Goal: Find specific page/section: Find specific page/section

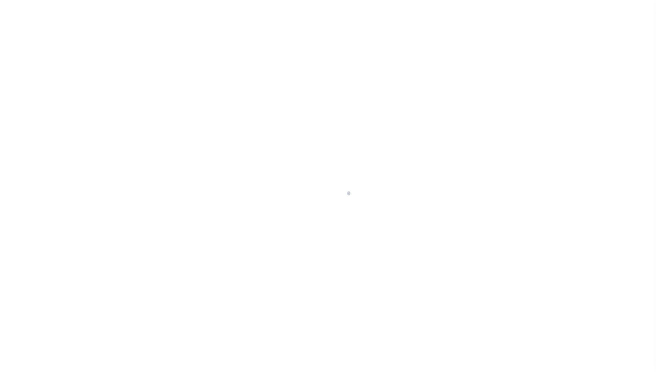
click at [64, 224] on div at bounding box center [328, 186] width 656 height 372
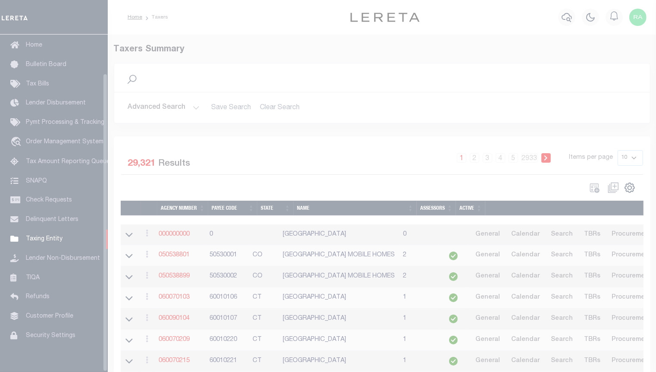
scroll to position [44, 0]
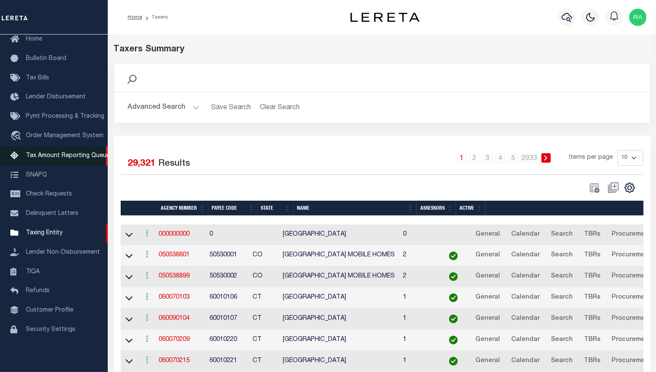
click at [58, 153] on span "Tax Amount Reporting Queue" at bounding box center [68, 156] width 84 height 6
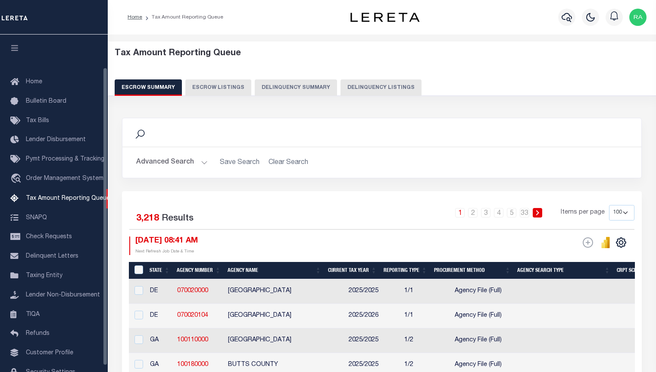
select select "100"
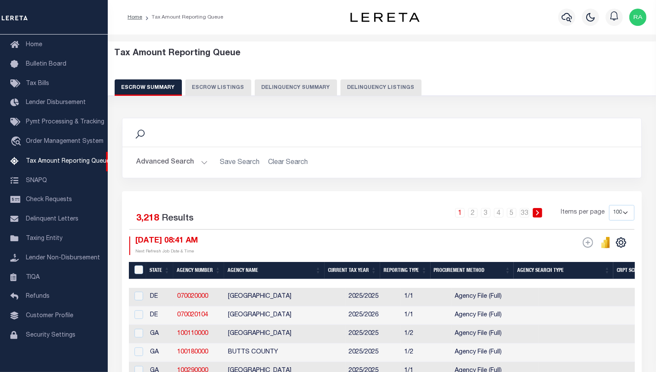
click at [292, 87] on button "Delinquency Summary" at bounding box center [296, 87] width 82 height 16
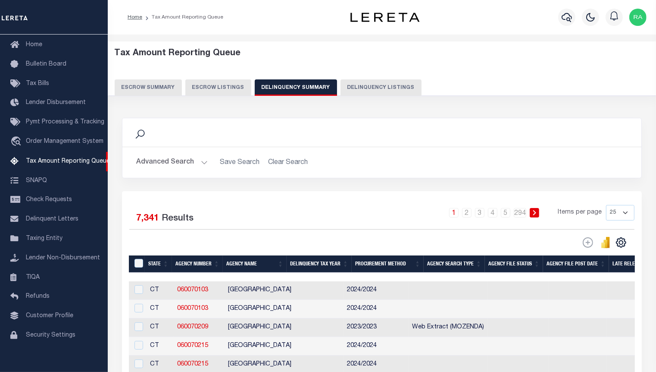
click at [341, 89] on button "Delinquency Listings" at bounding box center [381, 87] width 81 height 16
select select "100"
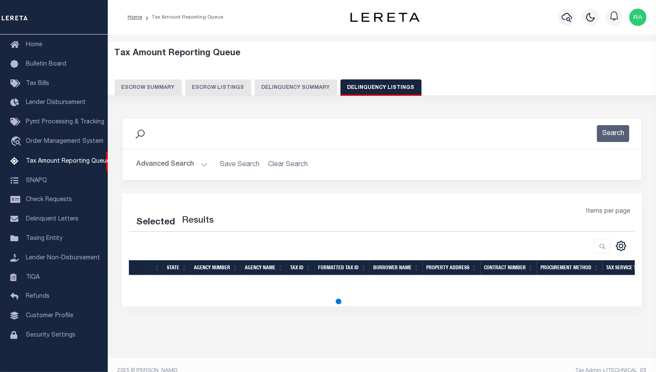
select select "100"
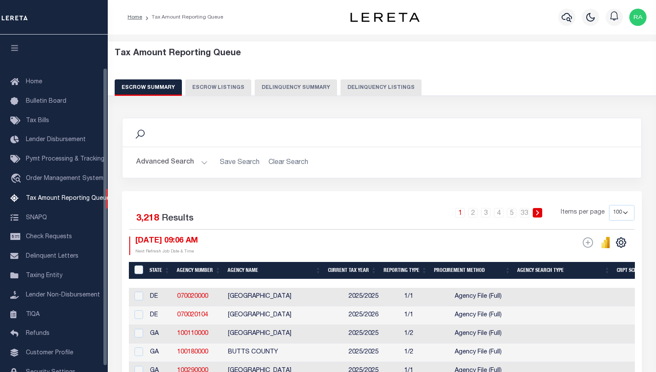
select select "100"
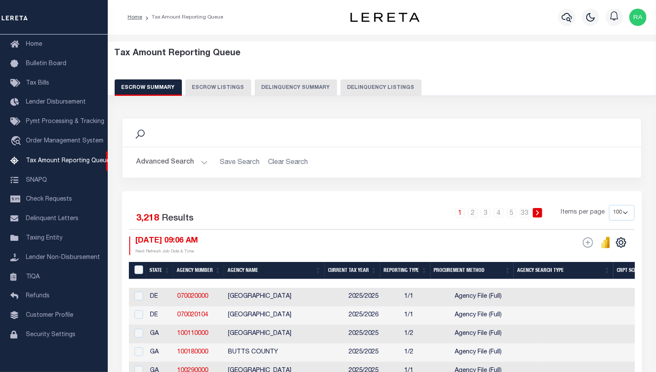
click at [367, 89] on button "Delinquency Listings" at bounding box center [381, 87] width 81 height 16
click at [370, 97] on div "Tax Amount Reporting Queue Escrow Summary Escrow Listings Delinquency Summary" at bounding box center [382, 75] width 565 height 68
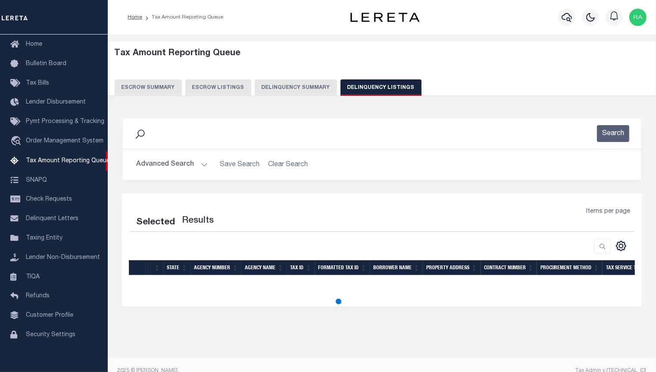
select select "100"
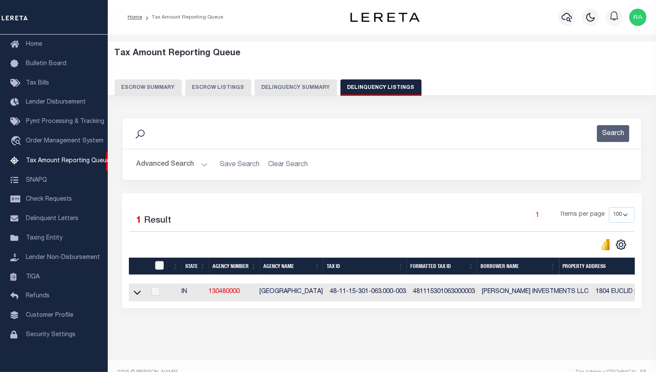
click at [389, 91] on button "Delinquency Listings" at bounding box center [381, 87] width 81 height 16
click at [395, 94] on button "Delinquency Listings" at bounding box center [381, 87] width 81 height 16
click at [398, 94] on button "Delinquency Listings" at bounding box center [381, 87] width 81 height 16
select select "100"
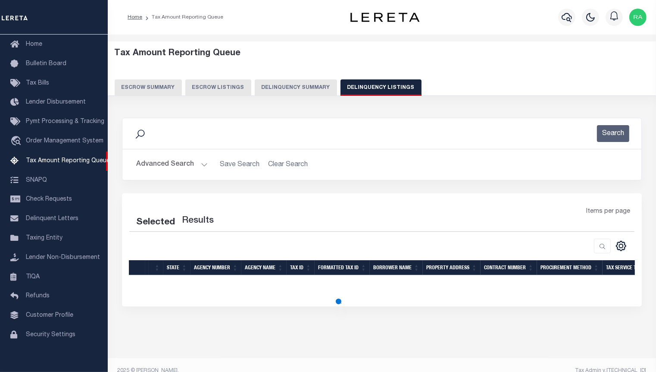
select select "100"
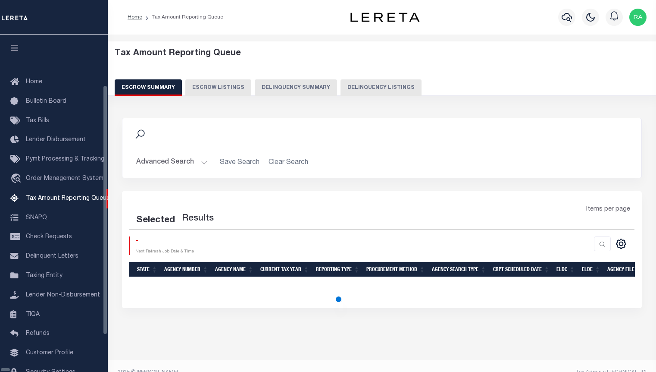
select select "100"
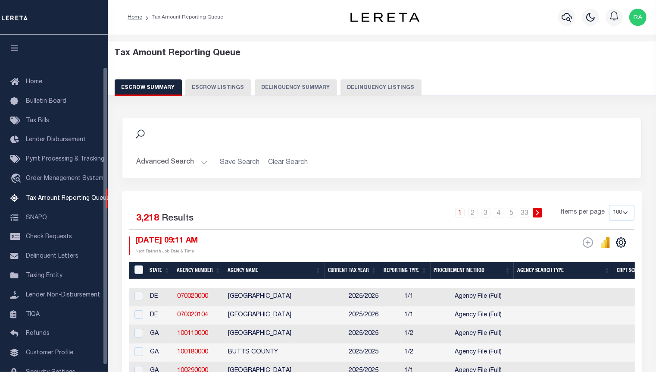
scroll to position [37, 0]
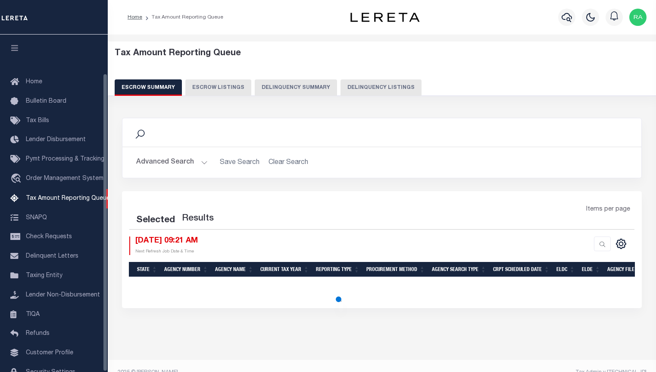
select select "100"
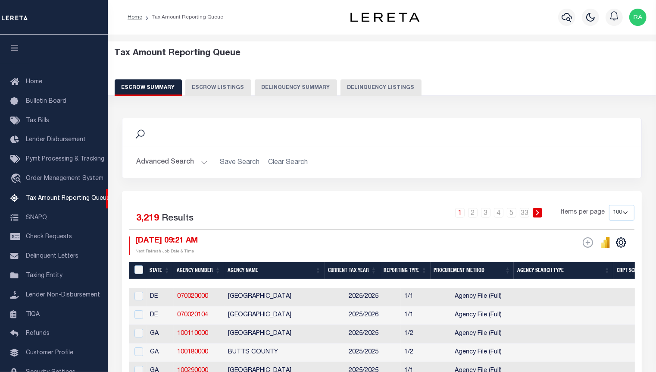
scroll to position [44, 0]
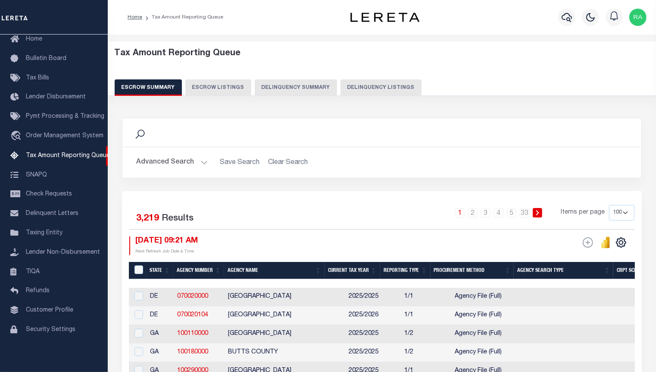
click at [325, 91] on button "Delinquency Summary" at bounding box center [296, 87] width 82 height 16
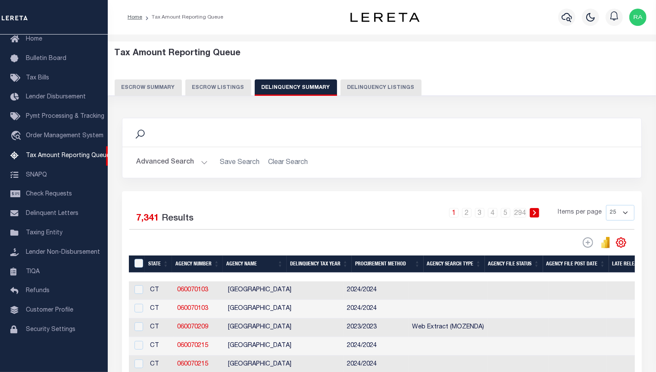
click at [343, 85] on button "Delinquency Listings" at bounding box center [381, 87] width 81 height 16
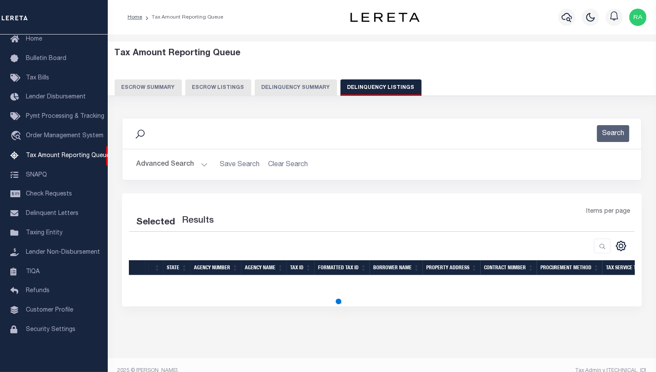
select select "100"
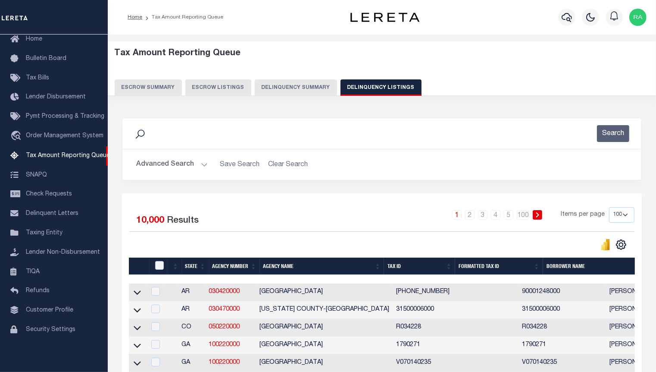
click at [367, 88] on button "Delinquency Listings" at bounding box center [381, 87] width 81 height 16
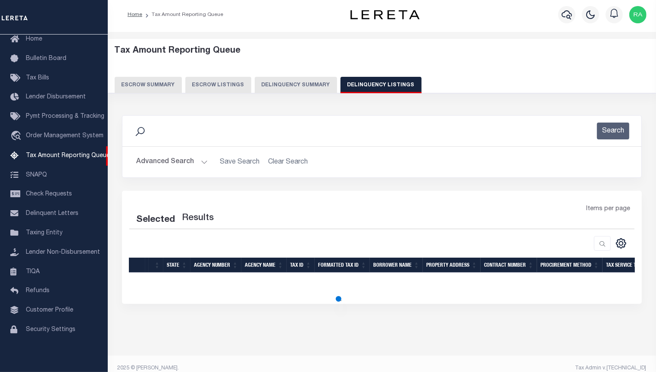
scroll to position [12, 0]
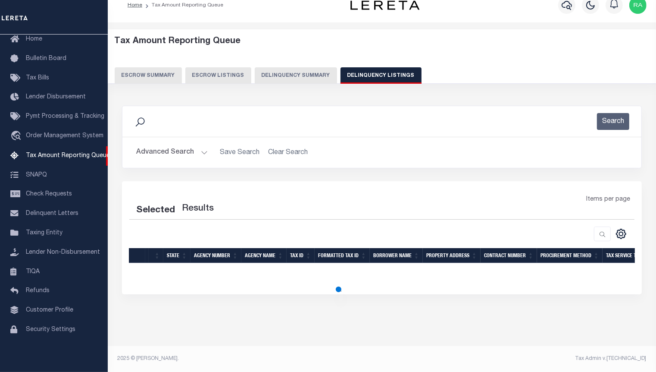
select select "100"
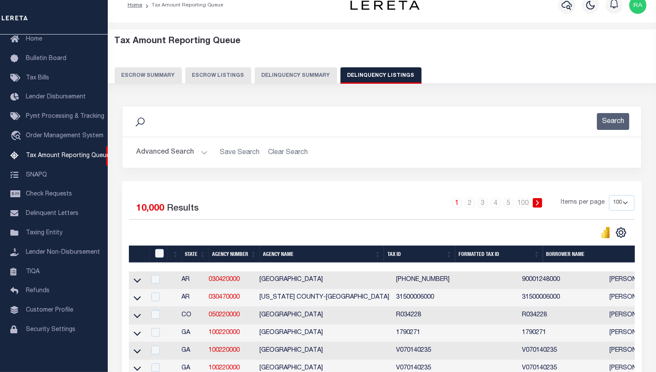
click at [203, 151] on button "Advanced Search" at bounding box center [172, 152] width 72 height 17
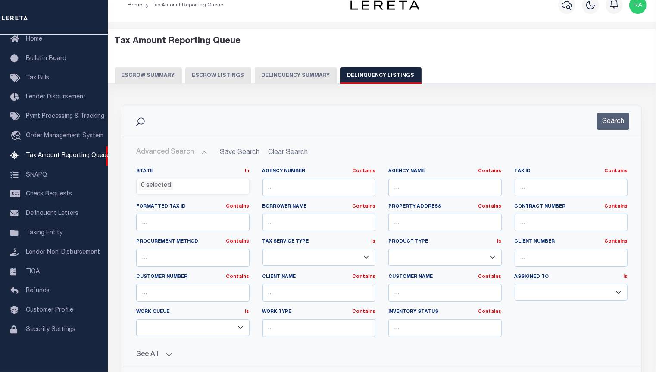
click at [301, 71] on button "Delinquency Summary" at bounding box center [296, 75] width 82 height 16
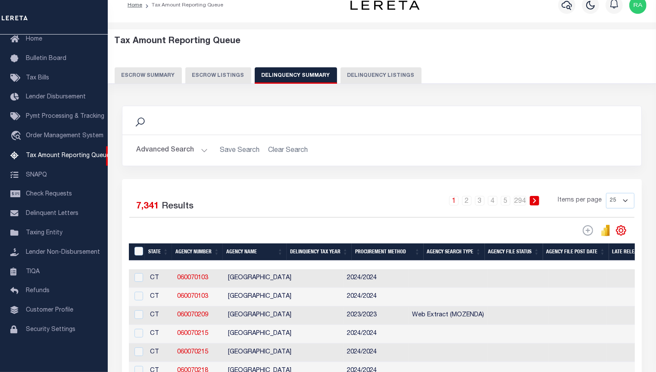
click at [301, 71] on button "Delinquency Summary" at bounding box center [296, 75] width 82 height 16
